Goal: Use online tool/utility: Utilize a website feature to perform a specific function

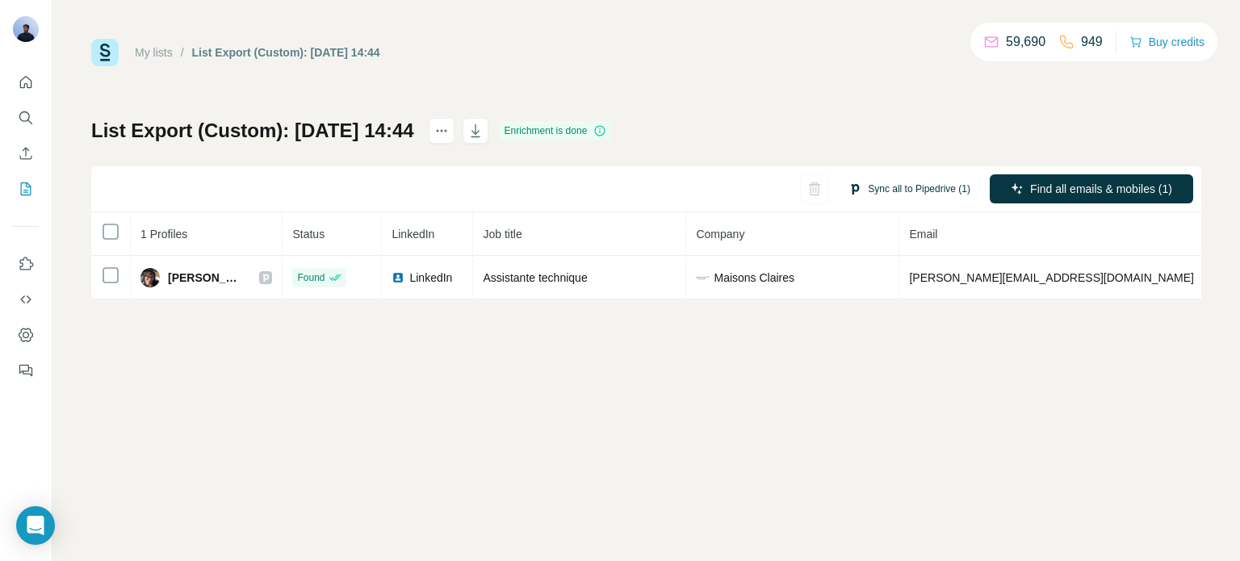
click at [879, 179] on button "Sync all to Pipedrive (1)" at bounding box center [909, 189] width 144 height 24
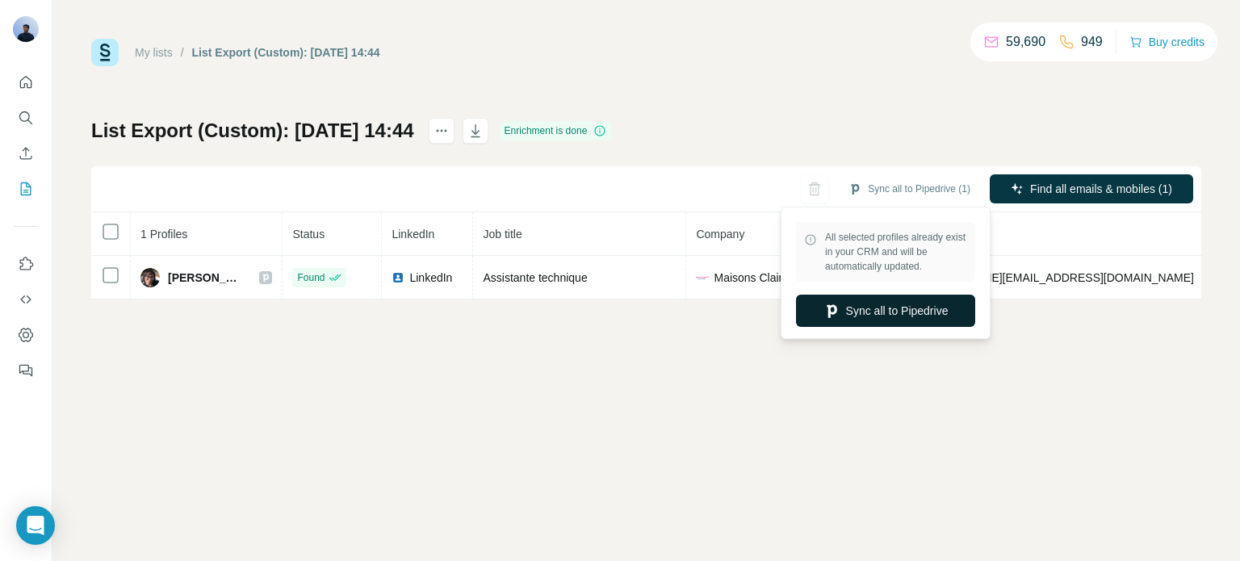
click at [862, 309] on button "Sync all to Pipedrive" at bounding box center [885, 311] width 179 height 32
